Goal: Task Accomplishment & Management: Complete application form

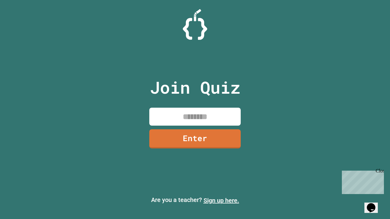
click at [221, 201] on link "Sign up here." at bounding box center [221, 200] width 36 height 7
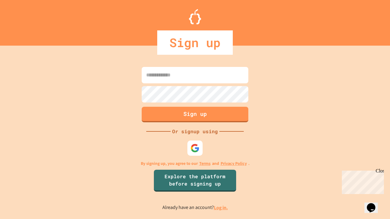
click at [221, 208] on link "Log in." at bounding box center [221, 208] width 14 height 6
